Goal: Transaction & Acquisition: Purchase product/service

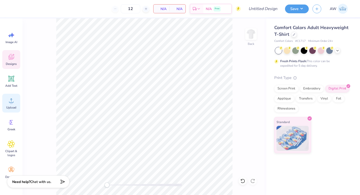
click at [9, 106] on span "Upload" at bounding box center [11, 107] width 10 height 4
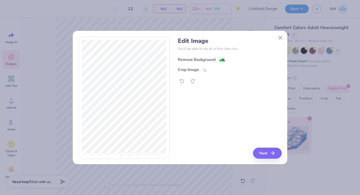
click at [210, 61] on div "Remove Background" at bounding box center [197, 60] width 38 height 6
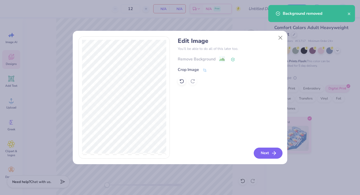
click at [270, 155] on button "Next" at bounding box center [268, 152] width 29 height 11
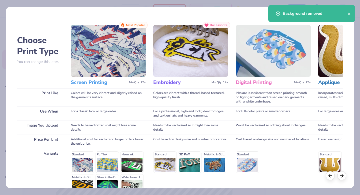
scroll to position [55, 0]
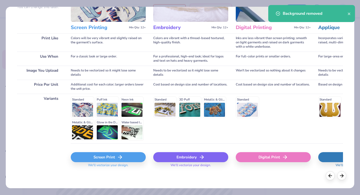
click at [105, 158] on div "Screen Print" at bounding box center [108, 157] width 75 height 10
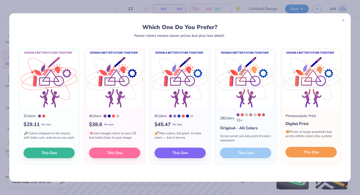
click at [320, 151] on button "This One" at bounding box center [311, 152] width 51 height 11
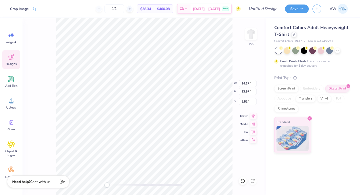
type input "11.73"
type input "11.56"
type input "5.52"
type input "10.53"
type input "10.38"
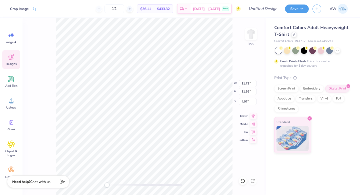
type input "4.06"
type input "11.30"
type input "11.14"
type input "4.27"
click at [178, 72] on li "Cut" at bounding box center [180, 71] width 39 height 10
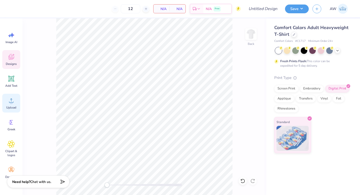
click at [13, 98] on icon at bounding box center [12, 101] width 8 height 8
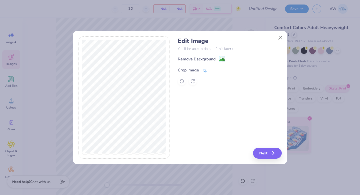
click at [206, 70] on icon at bounding box center [205, 70] width 5 height 5
click at [212, 70] on icon at bounding box center [213, 69] width 3 height 3
click at [224, 60] on image at bounding box center [222, 60] width 6 height 6
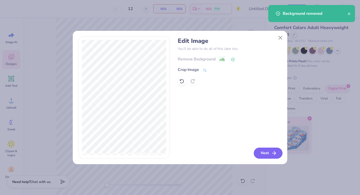
click at [261, 158] on button "Next" at bounding box center [268, 152] width 29 height 11
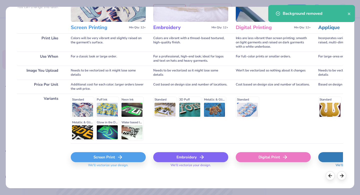
click at [112, 159] on div "Screen Print" at bounding box center [108, 157] width 75 height 10
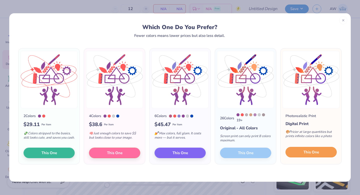
click at [311, 156] on button "This One" at bounding box center [311, 152] width 51 height 11
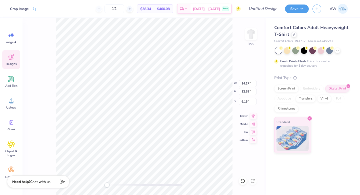
type input "10.81"
type input "9.68"
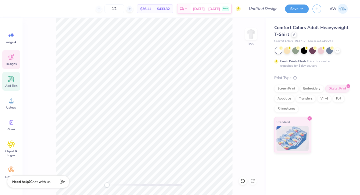
click at [15, 83] on div "Add Text" at bounding box center [11, 81] width 18 height 19
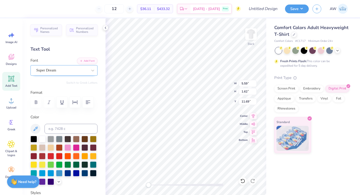
click at [79, 69] on div "Super Dream" at bounding box center [62, 70] width 53 height 8
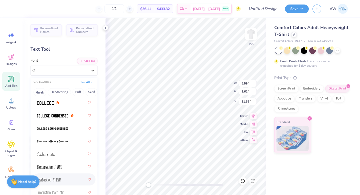
scroll to position [929, 0]
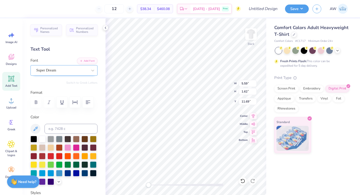
click at [45, 72] on div "Super Dream" at bounding box center [62, 70] width 53 height 8
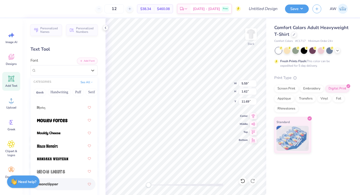
scroll to position [2718, 0]
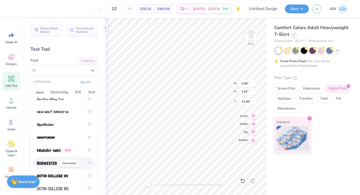
click at [54, 164] on img at bounding box center [47, 163] width 20 height 4
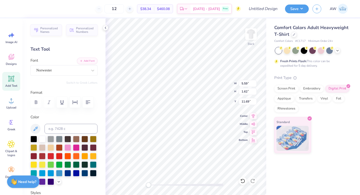
scroll to position [0, 3]
type textarea "Design a better future together"
click at [86, 156] on div at bounding box center [85, 155] width 7 height 7
click at [68, 72] on div "Norwester" at bounding box center [62, 70] width 53 height 8
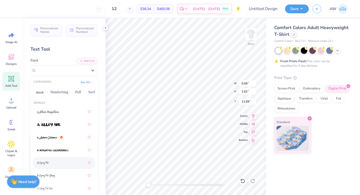
scroll to position [208, 0]
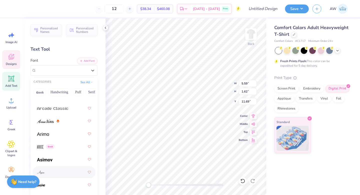
click at [11, 62] on span "Designs" at bounding box center [11, 64] width 11 height 4
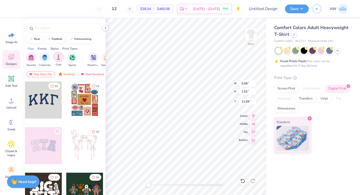
click at [57, 59] on img "filter for Club" at bounding box center [59, 57] width 6 height 6
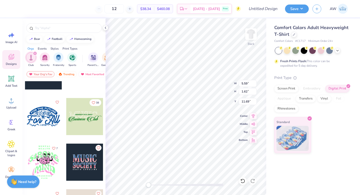
scroll to position [348, 0]
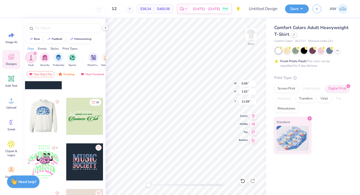
click at [25, 124] on div at bounding box center [6, 116] width 37 height 37
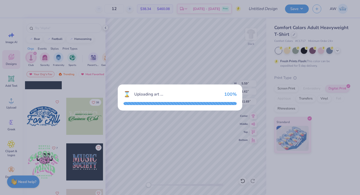
type input "11.39"
type input "6.79"
type input "3.00"
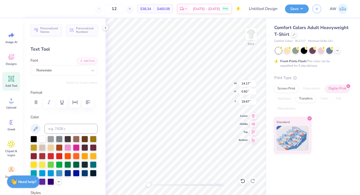
type input "11.39"
type input "6.79"
type input "3.00"
type input "2.80"
type input "3.20"
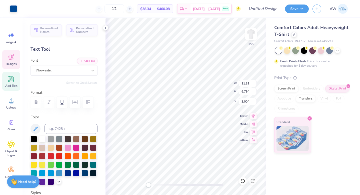
type input "4.28"
type input "11.39"
type input "3.41"
type input "5.79"
type input "9.52"
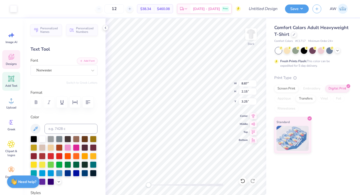
type input "2.71"
type input "3.00"
type input "8.87"
type input "2.15"
type input "3.25"
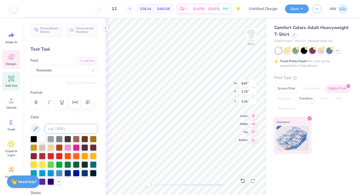
type input "9.52"
type input "2.71"
type input "3.00"
type input "8.87"
type input "2.15"
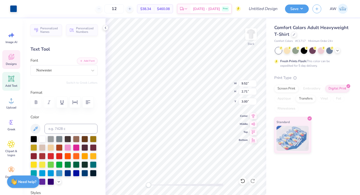
type input "3.28"
type input "9.52"
type input "2.71"
type input "3.44"
type input "10.81"
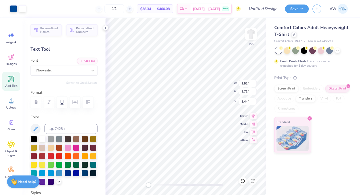
type input "9.68"
type input "11.88"
click at [15, 60] on div "Designs" at bounding box center [11, 59] width 18 height 19
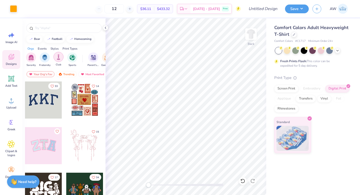
click at [61, 56] on div "filter for Club" at bounding box center [59, 57] width 10 height 10
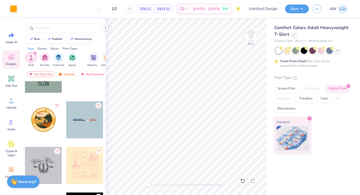
scroll to position [1438, 0]
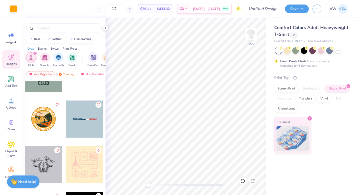
click at [34, 54] on icon "filter for Club" at bounding box center [35, 53] width 2 height 2
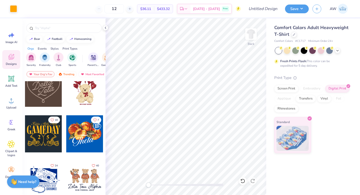
scroll to position [221, 0]
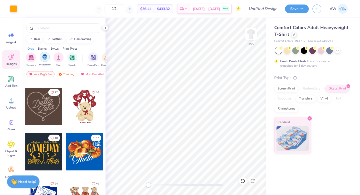
click at [46, 57] on img "filter for Fraternity" at bounding box center [45, 57] width 6 height 6
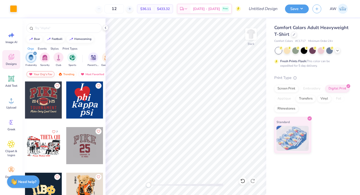
click at [47, 73] on div "Your Org's Fav" at bounding box center [41, 74] width 28 height 6
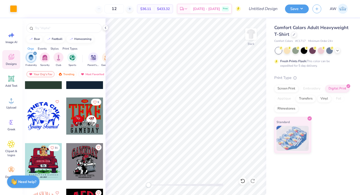
scroll to position [486, 0]
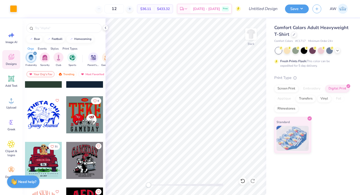
click at [46, 113] on div at bounding box center [43, 114] width 37 height 37
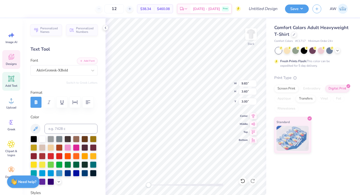
scroll to position [0, 1]
type textarea "Design a Better"
click at [83, 73] on div "AktivGrotesk-XBold" at bounding box center [62, 70] width 53 height 8
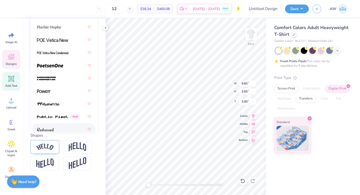
scroll to position [3006, 0]
click at [58, 67] on img at bounding box center [50, 66] width 26 height 4
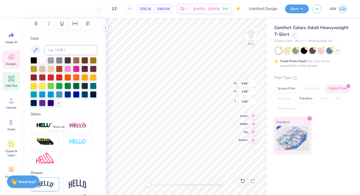
scroll to position [28, 0]
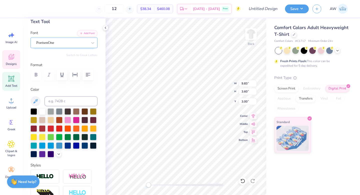
click at [60, 43] on div "PoetsenOne" at bounding box center [62, 43] width 53 height 8
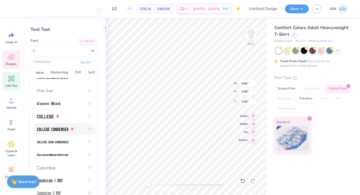
scroll to position [936, 0]
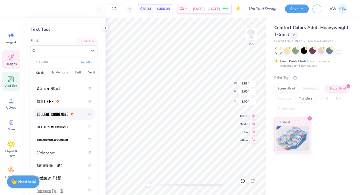
click at [51, 115] on img at bounding box center [52, 114] width 31 height 4
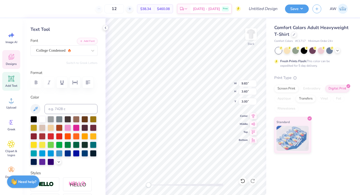
click at [105, 80] on div "Personalized Names Personalized Numbers Text Tool Add Font Font College Condens…" at bounding box center [64, 106] width 83 height 176
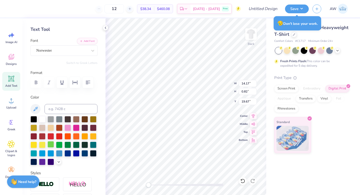
type input "4.71"
click at [50, 147] on div "Personalized Names Personalized Numbers Text Tool Add Font Font Norwester Switc…" at bounding box center [64, 106] width 83 height 176
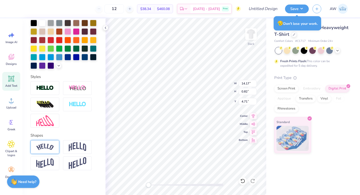
click at [48, 150] on div at bounding box center [45, 147] width 29 height 14
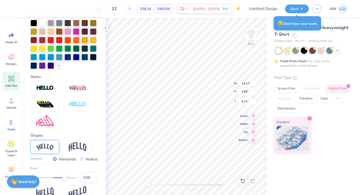
type input "2.60"
type input "3.82"
click at [77, 147] on img at bounding box center [78, 147] width 18 height 10
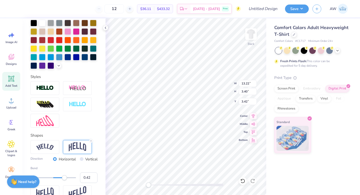
type input "0.41"
click at [63, 176] on div "Accessibility label" at bounding box center [62, 177] width 5 height 5
type input "0.63"
drag, startPoint x: 63, startPoint y: 176, endPoint x: 68, endPoint y: 176, distance: 5.0
click at [68, 176] on div "Accessibility label" at bounding box center [67, 177] width 5 height 5
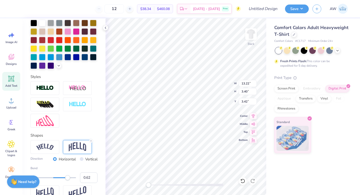
click at [67, 176] on div "Accessibility label" at bounding box center [67, 177] width 5 height 5
type input "0.51"
click at [65, 176] on div "Accessibility label" at bounding box center [66, 177] width 5 height 5
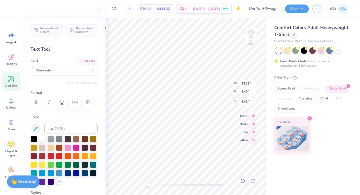
scroll to position [116, 0]
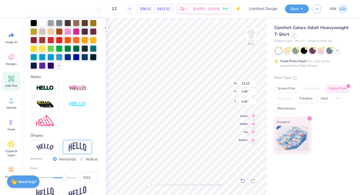
click at [244, 182] on icon at bounding box center [243, 180] width 4 height 5
type input "4.16"
type input "3.04"
click at [243, 181] on icon at bounding box center [242, 180] width 5 height 5
type input "0.62"
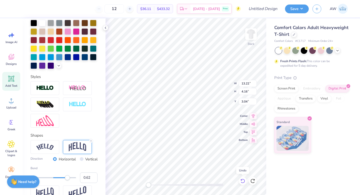
type input "4.22"
type input "3.01"
type input "0.63"
click at [243, 181] on icon at bounding box center [242, 180] width 5 height 5
type input "2.87"
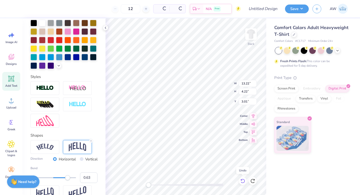
type input "3.69"
type input "0.41"
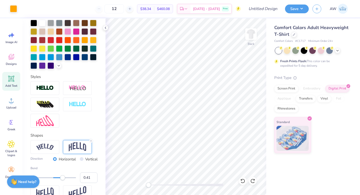
scroll to position [123, 0]
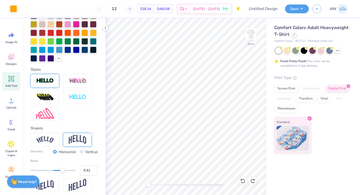
click at [52, 80] on img at bounding box center [45, 81] width 18 height 6
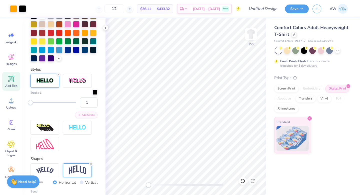
click at [95, 92] on div at bounding box center [95, 92] width 5 height 5
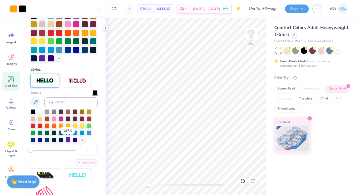
click at [68, 140] on div at bounding box center [68, 139] width 5 height 5
click at [75, 139] on div at bounding box center [75, 139] width 5 height 5
type input "14"
drag, startPoint x: 31, startPoint y: 151, endPoint x: 37, endPoint y: 151, distance: 5.5
click at [37, 151] on div "Accessibility label" at bounding box center [36, 149] width 5 height 5
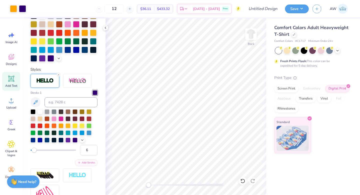
type input "5"
click at [32, 151] on div at bounding box center [54, 149] width 46 height 5
type input "3"
click at [32, 151] on div "Accessibility label" at bounding box center [31, 149] width 5 height 5
click at [60, 32] on div at bounding box center [59, 32] width 7 height 7
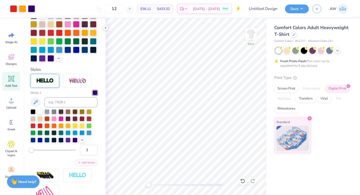
click at [89, 32] on div at bounding box center [64, 37] width 67 height 49
click at [84, 32] on div at bounding box center [85, 32] width 7 height 7
click at [37, 104] on icon at bounding box center [36, 102] width 6 height 6
click at [98, 91] on div "Personalized Names Personalized Numbers Text Tool Add Font Font Norwester Switc…" at bounding box center [64, 106] width 83 height 176
click at [95, 92] on div at bounding box center [95, 92] width 5 height 5
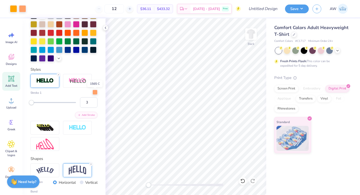
click at [95, 92] on div at bounding box center [95, 92] width 5 height 5
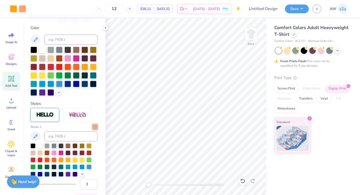
scroll to position [79, 0]
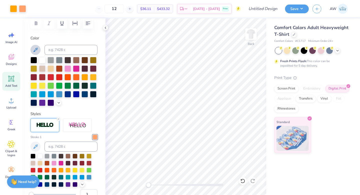
click at [36, 49] on icon at bounding box center [36, 50] width 6 height 6
click at [95, 137] on div at bounding box center [95, 136] width 5 height 5
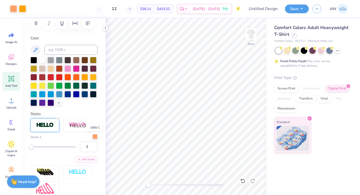
click at [94, 137] on div at bounding box center [95, 136] width 5 height 5
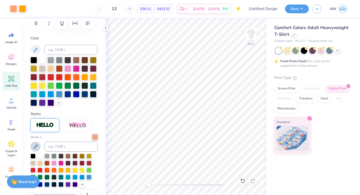
click at [34, 147] on icon at bounding box center [36, 146] width 4 height 4
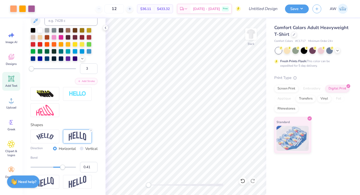
scroll to position [223, 0]
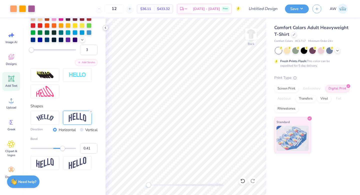
click at [107, 28] on icon at bounding box center [106, 28] width 4 height 4
